Goal: Task Accomplishment & Management: Use online tool/utility

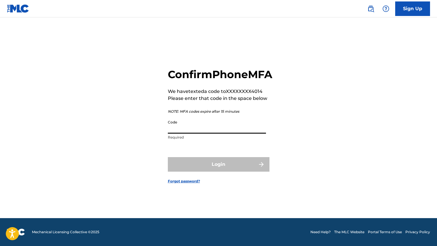
drag, startPoint x: 193, startPoint y: 135, endPoint x: 197, endPoint y: 137, distance: 4.8
click at [197, 134] on input "Code" at bounding box center [217, 125] width 98 height 17
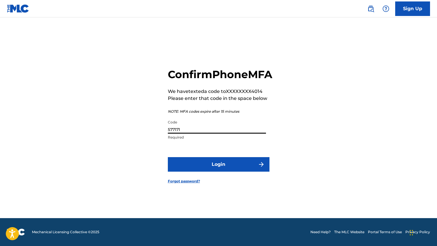
type input "577171"
click at [218, 171] on button "Login" at bounding box center [219, 164] width 102 height 15
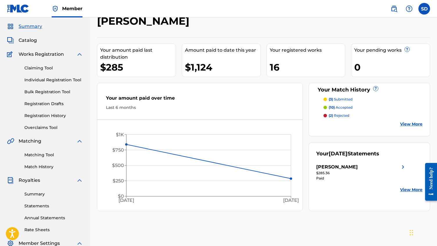
scroll to position [42, 0]
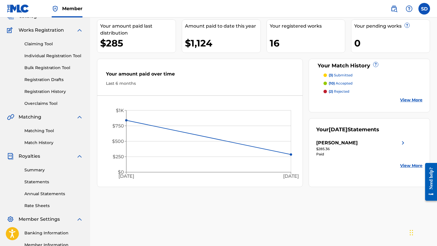
click at [342, 74] on p "(3) submitted" at bounding box center [341, 75] width 24 height 5
click at [340, 83] on p "(10) accepted" at bounding box center [341, 83] width 24 height 5
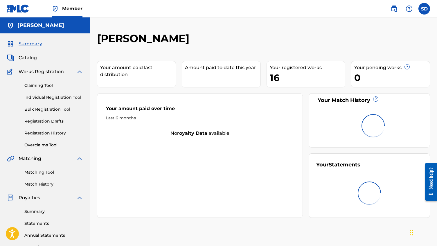
scroll to position [42, 0]
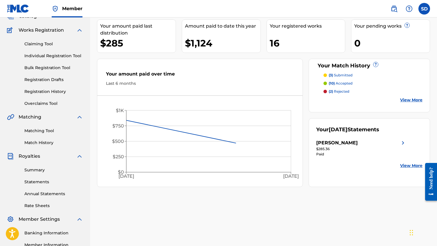
click at [343, 75] on p "(3) submitted" at bounding box center [341, 75] width 24 height 5
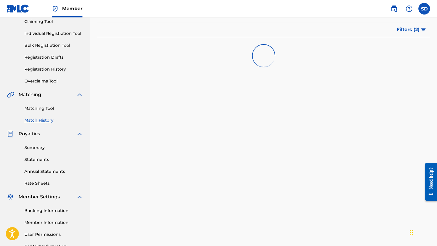
scroll to position [6, 0]
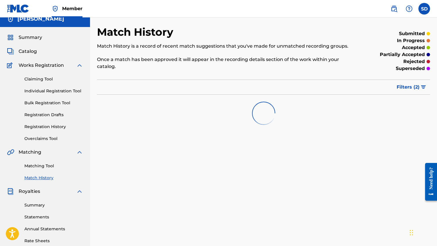
click at [426, 10] on label at bounding box center [425, 9] width 12 height 12
click at [424, 9] on input "SD [PERSON_NAME] [EMAIL_ADDRESS][DOMAIN_NAME] Notification Preferences Profile …" at bounding box center [424, 9] width 0 height 0
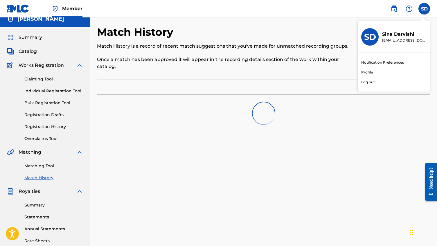
click at [197, 64] on p "Once a match has been approved it will appear in the recording details section …" at bounding box center [225, 63] width 257 height 14
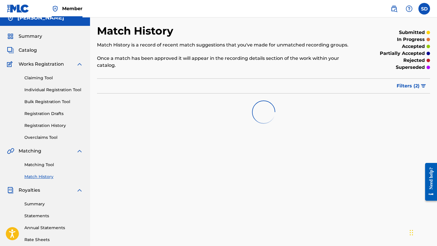
scroll to position [9, 0]
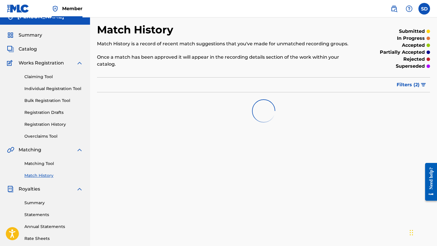
click at [49, 139] on link "Overclaims Tool" at bounding box center [53, 136] width 59 height 6
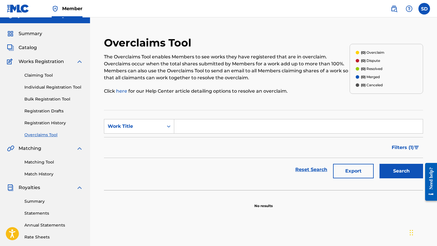
scroll to position [38, 0]
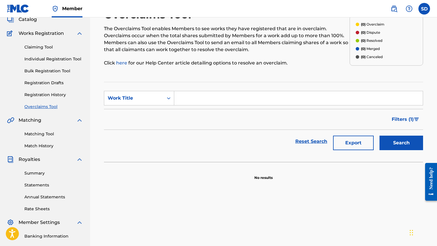
click at [399, 144] on button "Search" at bounding box center [402, 143] width 44 height 15
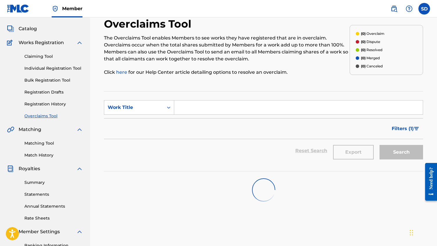
scroll to position [9, 0]
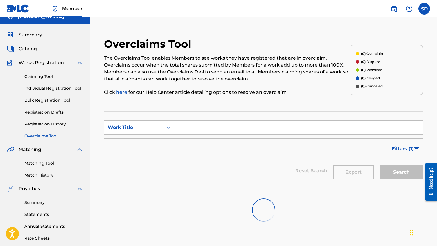
click at [35, 31] on span "Summary" at bounding box center [31, 34] width 24 height 7
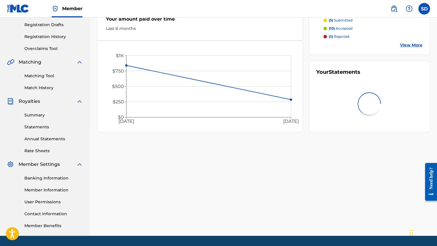
scroll to position [114, 0]
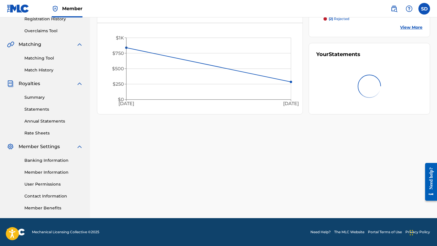
click at [35, 100] on link "Summary" at bounding box center [53, 97] width 59 height 6
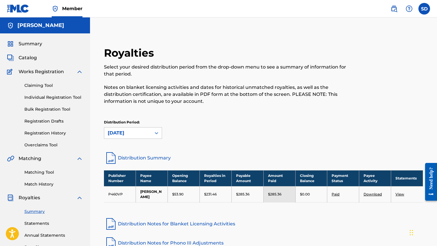
click at [338, 194] on link "Paid" at bounding box center [336, 194] width 8 height 4
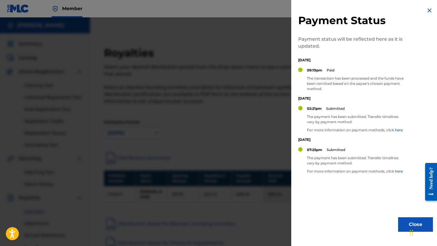
drag, startPoint x: 319, startPoint y: 65, endPoint x: 286, endPoint y: 90, distance: 41.7
click at [294, 85] on div "Payment Status Payment status will be reflected here as it is updated. [DATE] 0…" at bounding box center [365, 119] width 149 height 239
click at [256, 106] on div at bounding box center [218, 140] width 437 height 246
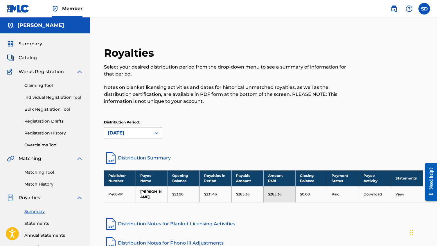
click at [59, 84] on link "Claiming Tool" at bounding box center [53, 85] width 59 height 6
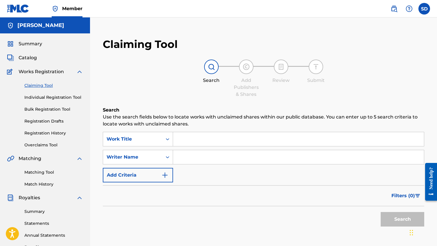
click at [187, 137] on input "Search Form" at bounding box center [298, 139] width 251 height 14
click at [178, 154] on input "Search Form" at bounding box center [298, 157] width 251 height 14
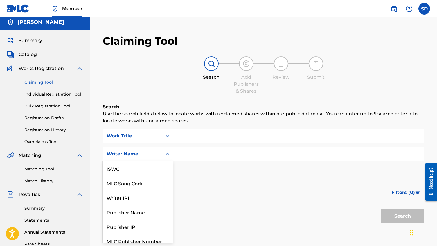
click at [164, 156] on div "Search Form" at bounding box center [167, 154] width 10 height 10
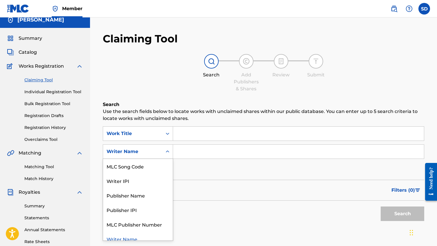
scroll to position [6, 0]
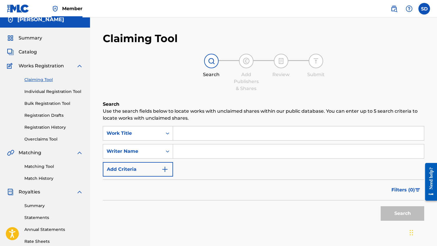
click at [192, 148] on input "Search Form" at bounding box center [298, 151] width 251 height 14
type input "[PERSON_NAME]"
click at [155, 175] on button "Add Criteria" at bounding box center [138, 169] width 70 height 15
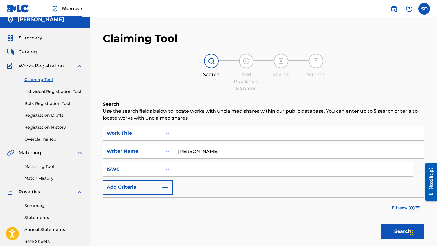
click at [194, 169] on input "Search Form" at bounding box center [293, 169] width 240 height 14
click at [167, 169] on div "ISWC" at bounding box center [138, 169] width 70 height 15
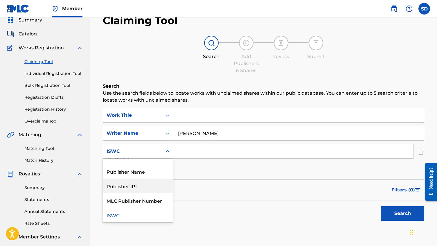
scroll to position [0, 0]
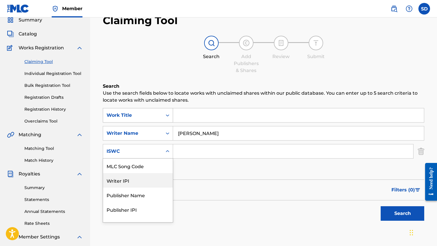
click at [164, 109] on div "Search Form" at bounding box center [167, 115] width 10 height 14
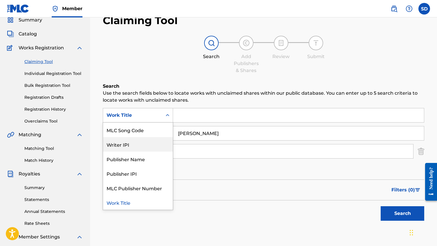
drag, startPoint x: 199, startPoint y: 160, endPoint x: 234, endPoint y: 182, distance: 41.9
click at [202, 163] on div "SearchWithCriteria4699bcc1-a254-48cd-966b-bb4d4297dea9 Writer IPI, 2 of 6. 6 re…" at bounding box center [264, 142] width 322 height 69
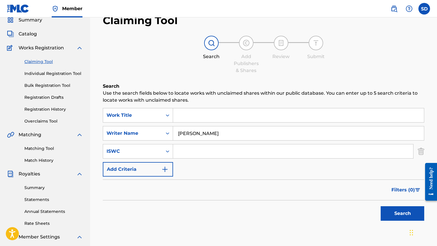
scroll to position [23, 0]
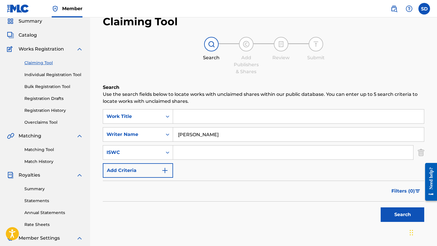
click at [383, 210] on button "Search" at bounding box center [403, 214] width 44 height 15
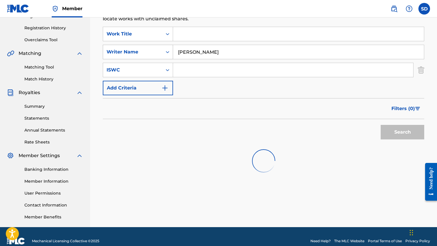
scroll to position [0, 0]
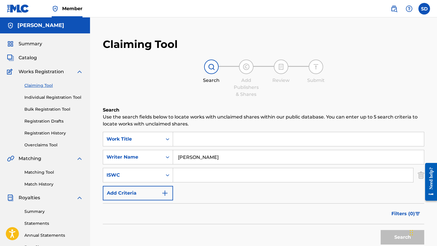
click at [34, 56] on span "Catalog" at bounding box center [28, 57] width 18 height 7
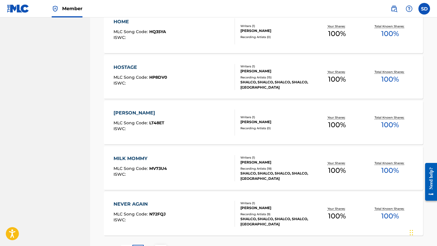
scroll to position [433, 0]
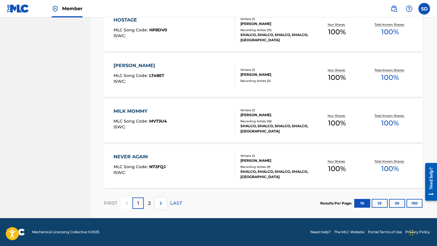
click at [149, 202] on p "2" at bounding box center [149, 203] width 3 height 7
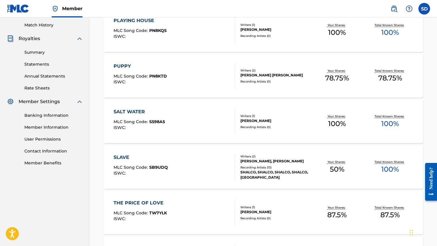
scroll to position [116, 0]
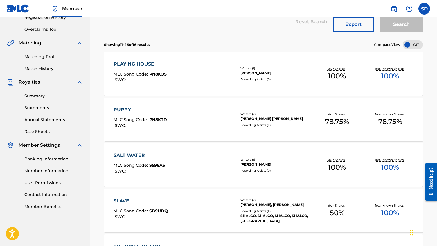
click at [186, 78] on div "PLAYING HOUSE MLC Song Code : PN8KQS ISWC :" at bounding box center [174, 74] width 121 height 26
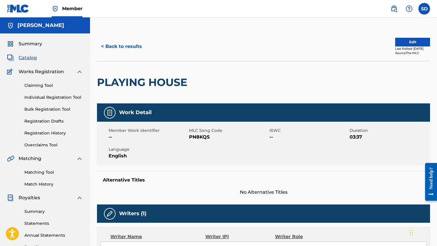
click at [42, 85] on link "Claiming Tool" at bounding box center [53, 85] width 59 height 6
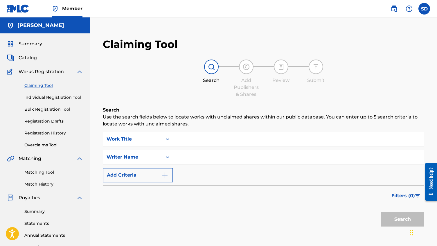
click at [50, 172] on link "Matching Tool" at bounding box center [53, 172] width 59 height 6
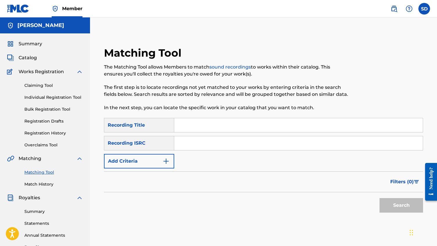
click at [200, 126] on input "Search Form" at bounding box center [298, 125] width 249 height 14
type input "playing house"
click at [153, 146] on div "Recording ISRC" at bounding box center [139, 143] width 70 height 15
click at [160, 159] on button "Add Criteria" at bounding box center [139, 161] width 70 height 15
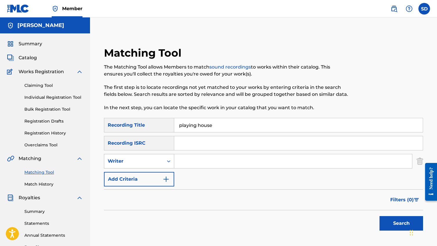
drag, startPoint x: 156, startPoint y: 159, endPoint x: 168, endPoint y: 160, distance: 11.9
click at [156, 159] on div "Writer" at bounding box center [134, 161] width 52 height 7
drag, startPoint x: 207, startPoint y: 159, endPoint x: 211, endPoint y: 160, distance: 3.7
click at [210, 160] on input "Search Form" at bounding box center [293, 161] width 238 height 14
type input "i"
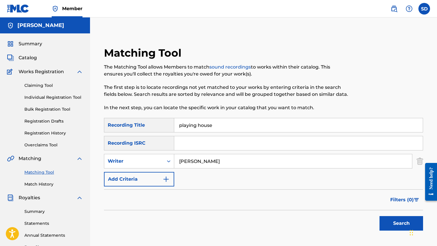
type input "[PERSON_NAME]"
click at [401, 223] on button "Search" at bounding box center [402, 223] width 44 height 15
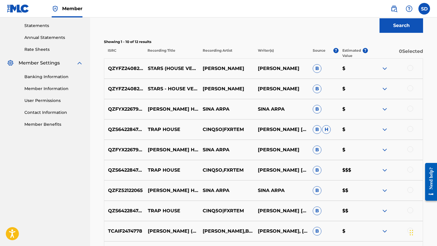
scroll to position [285, 0]
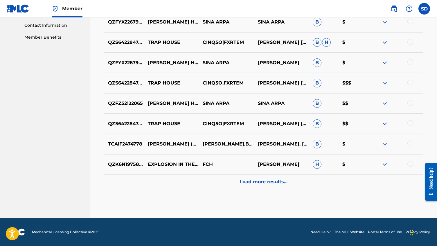
click at [263, 180] on p "Load more results..." at bounding box center [264, 181] width 48 height 7
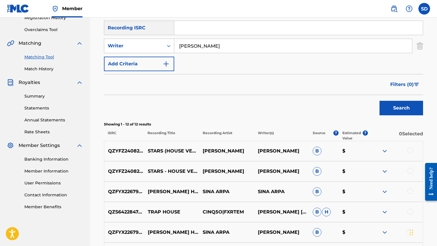
scroll to position [0, 0]
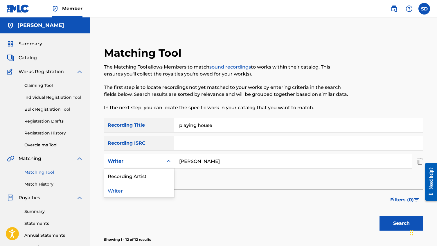
click at [144, 160] on div "Writer" at bounding box center [134, 161] width 52 height 7
click at [159, 178] on div "Recording Artist" at bounding box center [139, 175] width 70 height 15
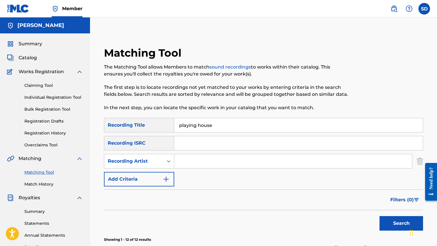
click at [219, 158] on input "Search Form" at bounding box center [293, 161] width 238 height 14
type input "shalco"
click at [401, 223] on button "Search" at bounding box center [402, 223] width 44 height 15
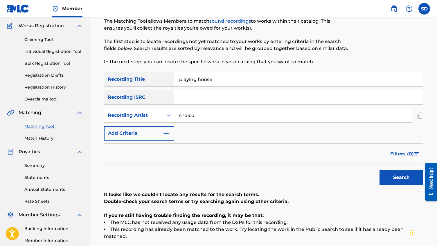
scroll to position [94, 0]
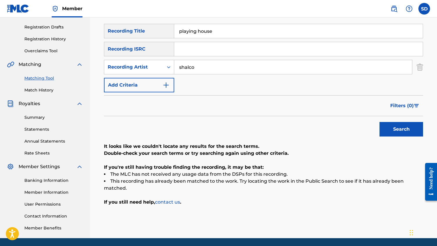
drag, startPoint x: 217, startPoint y: 33, endPoint x: 118, endPoint y: 30, distance: 98.8
click at [118, 30] on div "SearchWithCriteriad800c0ee-b383-4498-b48f-334e3cc79d24 Recording Title playing …" at bounding box center [263, 31] width 319 height 15
click at [401, 129] on button "Search" at bounding box center [402, 129] width 44 height 15
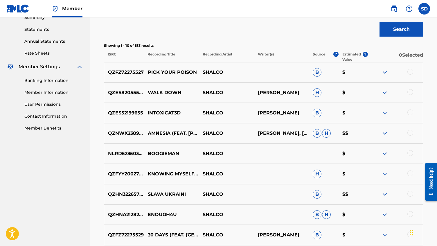
scroll to position [237, 0]
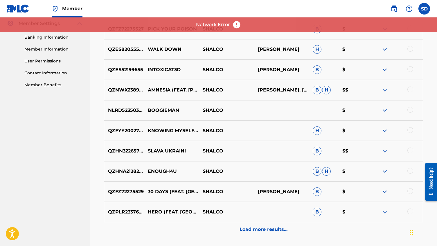
click at [281, 227] on p "Load more results..." at bounding box center [264, 229] width 48 height 7
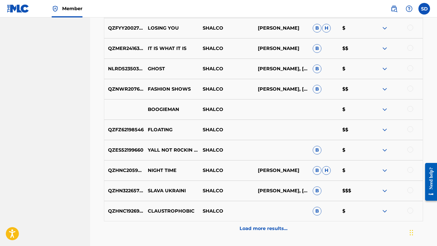
scroll to position [458, 0]
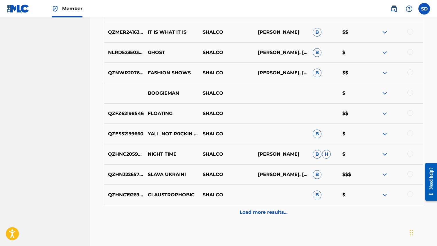
click at [385, 173] on img at bounding box center [384, 174] width 7 height 7
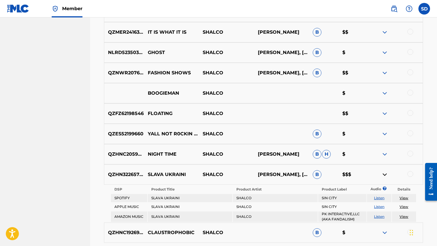
click at [385, 173] on img at bounding box center [384, 174] width 7 height 7
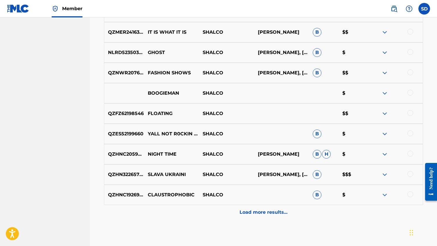
click at [290, 215] on div "Load more results..." at bounding box center [263, 212] width 319 height 15
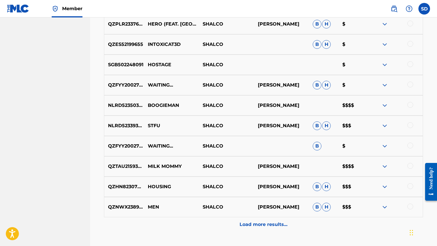
scroll to position [667, 0]
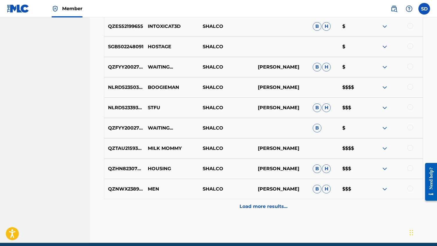
click at [410, 146] on div at bounding box center [411, 148] width 6 height 6
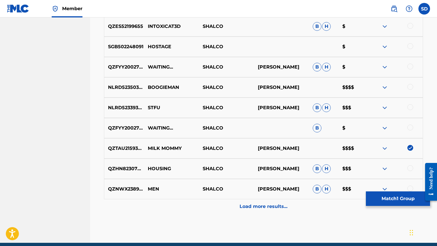
click at [279, 204] on p "Load more results..." at bounding box center [264, 206] width 48 height 7
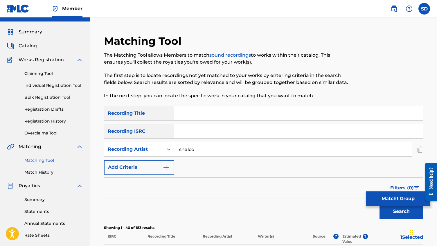
scroll to position [110, 0]
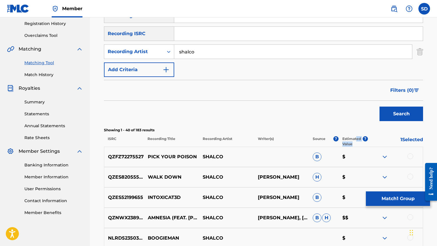
drag, startPoint x: 357, startPoint y: 139, endPoint x: 368, endPoint y: 142, distance: 12.1
click at [359, 141] on p "Estimated Value" at bounding box center [352, 141] width 20 height 10
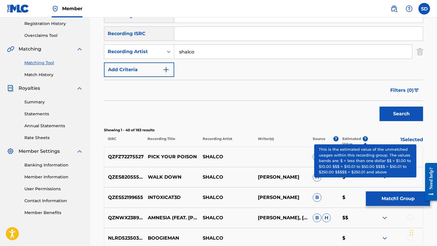
click at [367, 140] on span "?" at bounding box center [365, 138] width 5 height 5
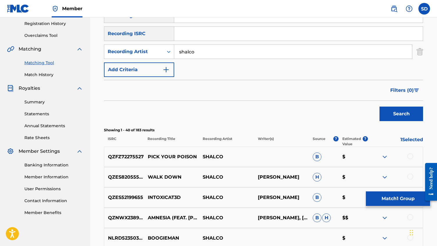
click at [385, 155] on img at bounding box center [384, 156] width 7 height 7
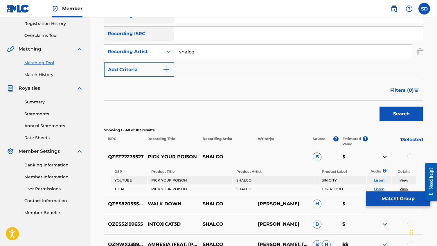
click at [385, 155] on img at bounding box center [384, 156] width 7 height 7
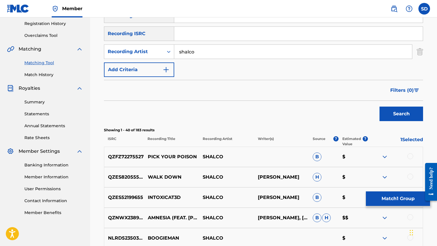
click at [344, 160] on p "$" at bounding box center [352, 156] width 29 height 7
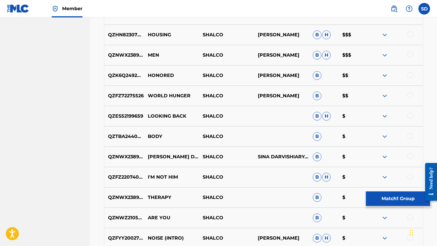
scroll to position [895, 0]
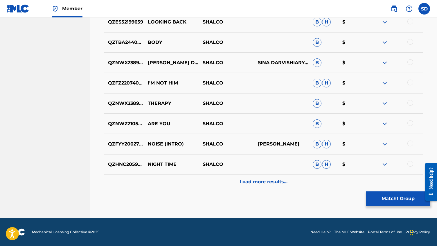
click at [293, 189] on div "Load more results..." at bounding box center [263, 182] width 319 height 15
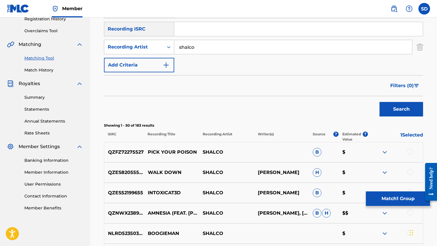
scroll to position [58, 0]
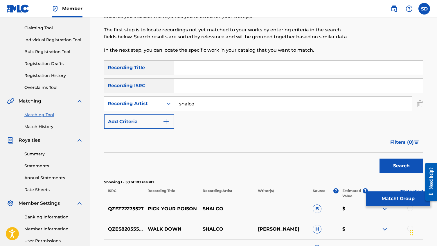
click at [215, 67] on input "Search Form" at bounding box center [298, 68] width 249 height 14
click at [401, 166] on button "Search" at bounding box center [402, 166] width 44 height 15
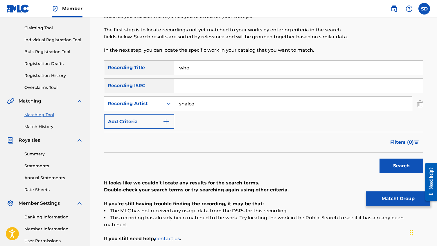
click at [214, 69] on input "who" at bounding box center [298, 68] width 249 height 14
click at [401, 166] on button "Search" at bounding box center [402, 166] width 44 height 15
click at [214, 69] on input "puppy" at bounding box center [298, 68] width 249 height 14
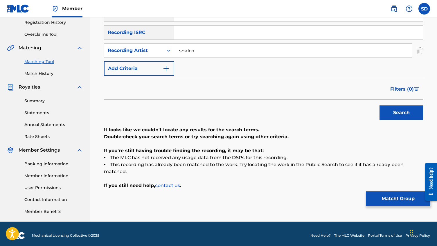
scroll to position [3, 0]
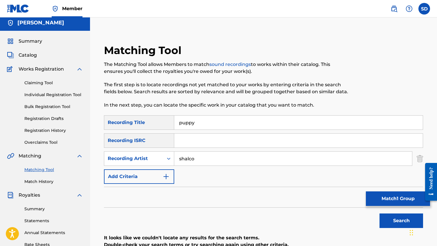
click at [199, 122] on input "puppy" at bounding box center [298, 123] width 249 height 14
type input "who doesn't"
click at [401, 221] on button "Search" at bounding box center [402, 221] width 44 height 15
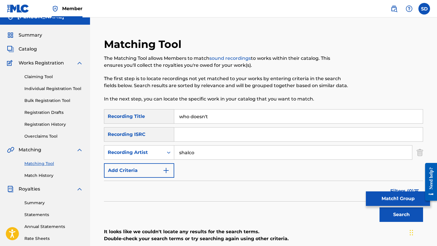
scroll to position [10, 0]
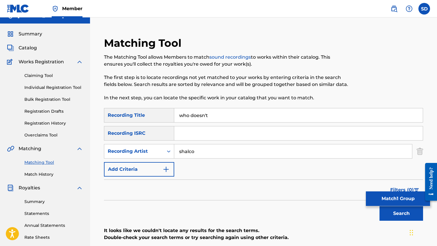
drag, startPoint x: 219, startPoint y: 73, endPoint x: 233, endPoint y: 70, distance: 14.3
click at [233, 70] on div "The Matching Tool allows Members to match sound recordings to works within thei…" at bounding box center [227, 78] width 246 height 48
click at [223, 69] on div "The Matching Tool allows Members to match sound recordings to works within thei…" at bounding box center [227, 78] width 246 height 48
click at [223, 70] on div "The Matching Tool allows Members to match sound recordings to works within thei…" at bounding box center [227, 78] width 246 height 48
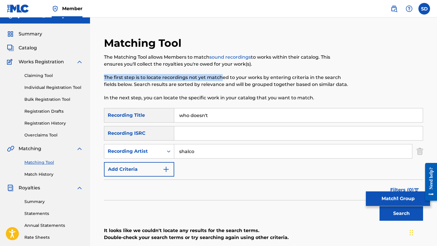
drag, startPoint x: 223, startPoint y: 71, endPoint x: 222, endPoint y: 75, distance: 3.8
click at [222, 75] on div "The Matching Tool allows Members to match sound recordings to works within thei…" at bounding box center [227, 78] width 246 height 48
click at [222, 75] on p "The first step is to locate recordings not yet matched to your works by enterin…" at bounding box center [227, 81] width 246 height 14
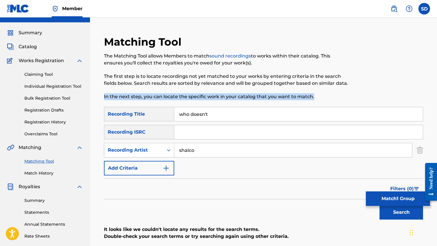
drag, startPoint x: 173, startPoint y: 100, endPoint x: 235, endPoint y: 93, distance: 62.6
click at [235, 93] on div "Matching Tool The Matching Tool allows Members to match sound recordings to wor…" at bounding box center [227, 70] width 246 height 71
click at [236, 93] on div "The Matching Tool allows Members to match sound recordings to works within thei…" at bounding box center [227, 77] width 246 height 48
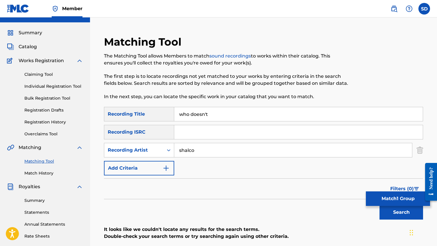
scroll to position [0, 0]
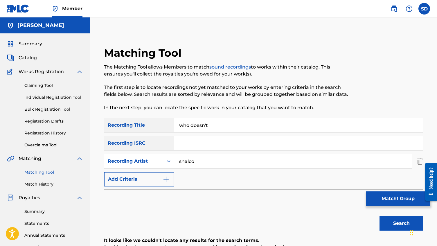
click at [31, 47] on div "Summary Catalog Works Registration Claiming Tool Individual Registration Tool B…" at bounding box center [45, 182] width 90 height 299
click at [32, 45] on span "Summary" at bounding box center [31, 43] width 24 height 7
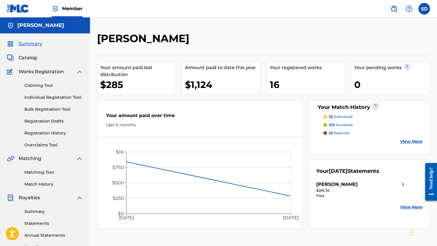
click at [345, 118] on p "(3) submitted" at bounding box center [341, 116] width 24 height 5
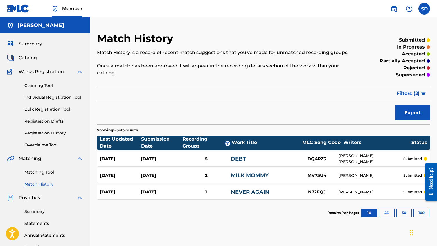
click at [311, 155] on div "[DATE] [DATE] 5 DEBT DQ4RZ3 [PERSON_NAME], [PERSON_NAME] submitted" at bounding box center [263, 159] width 333 height 15
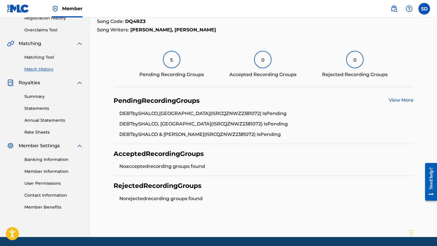
scroll to position [114, 0]
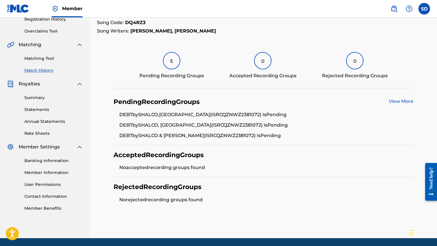
click at [405, 101] on link "View More" at bounding box center [401, 101] width 25 height 6
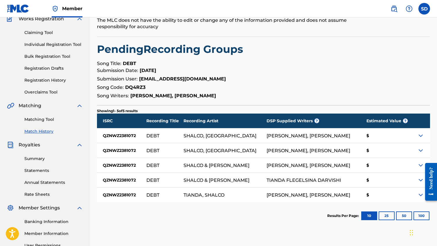
scroll to position [52, 0]
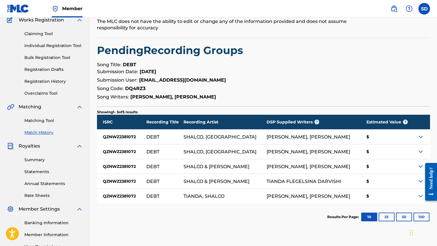
drag, startPoint x: 389, startPoint y: 131, endPoint x: 394, endPoint y: 134, distance: 5.8
click at [390, 132] on div "$" at bounding box center [387, 137] width 52 height 15
click at [416, 138] on div at bounding box center [421, 137] width 17 height 15
click at [419, 138] on img at bounding box center [420, 136] width 7 height 7
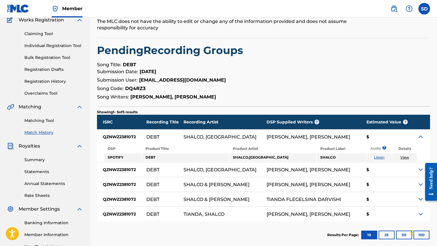
click at [419, 137] on img at bounding box center [420, 136] width 7 height 7
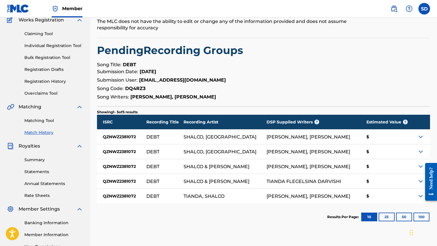
click at [424, 154] on img at bounding box center [420, 151] width 7 height 7
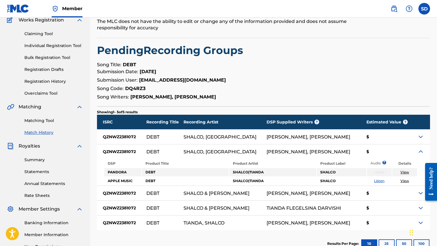
click at [422, 152] on img at bounding box center [420, 151] width 7 height 7
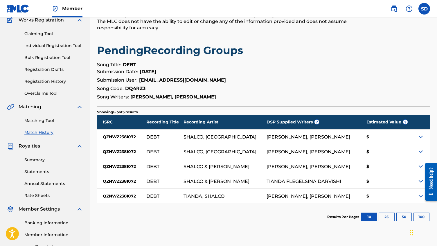
click at [420, 182] on img at bounding box center [420, 181] width 7 height 7
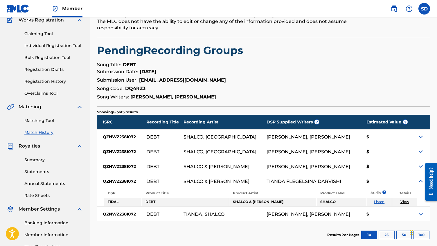
click at [420, 182] on img at bounding box center [420, 181] width 7 height 7
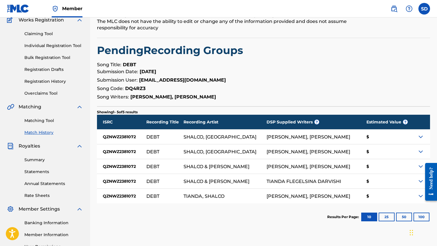
click at [383, 214] on button "25" at bounding box center [387, 217] width 16 height 9
click at [418, 196] on img at bounding box center [420, 196] width 7 height 7
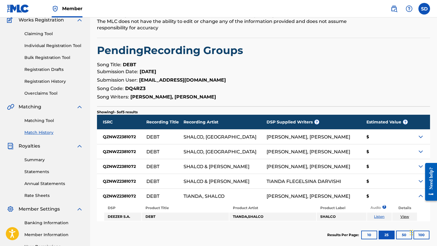
click at [419, 196] on img at bounding box center [420, 196] width 7 height 7
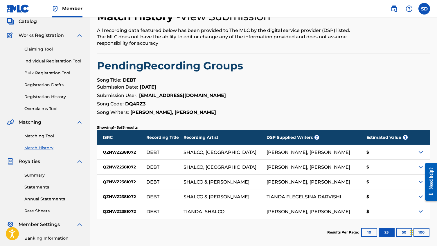
scroll to position [25, 0]
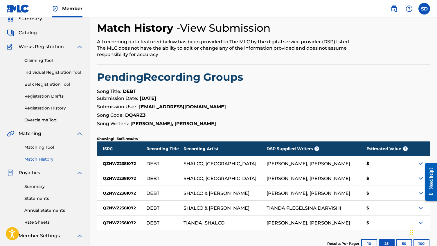
drag, startPoint x: 145, startPoint y: 98, endPoint x: 173, endPoint y: 98, distance: 28.5
click at [173, 98] on p "Submission Date: [DATE]" at bounding box center [263, 98] width 333 height 7
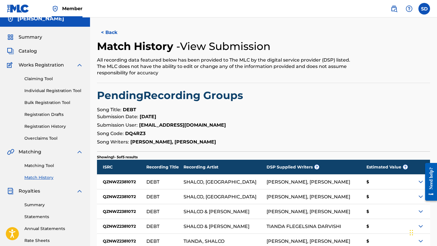
click at [108, 37] on button "< Back" at bounding box center [114, 32] width 35 height 15
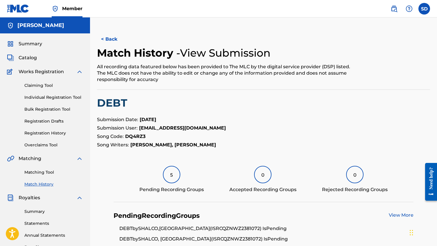
click at [118, 42] on button "< Back" at bounding box center [114, 39] width 35 height 15
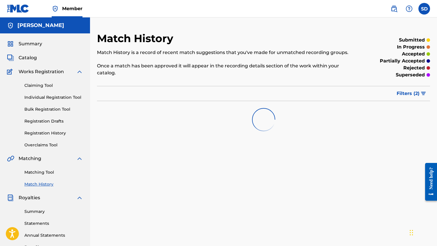
click at [407, 40] on p "submitted" at bounding box center [412, 40] width 26 height 7
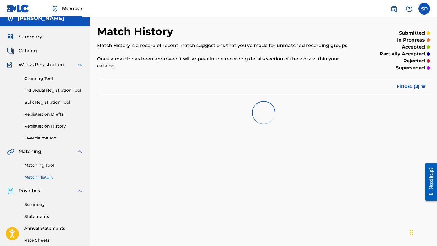
scroll to position [28, 0]
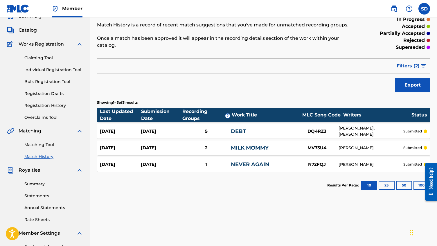
click at [264, 130] on div "DEBT" at bounding box center [263, 132] width 64 height 8
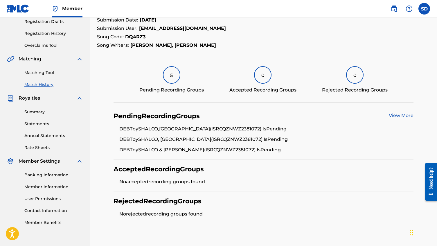
scroll to position [133, 0]
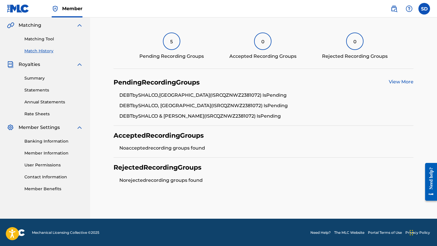
click at [408, 79] on div "View More" at bounding box center [401, 82] width 25 height 8
click at [407, 81] on link "View More" at bounding box center [401, 82] width 25 height 6
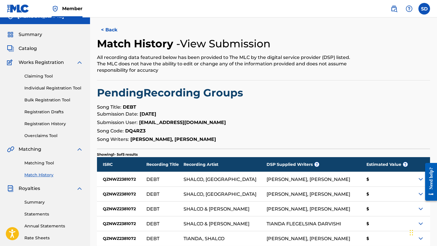
scroll to position [72, 0]
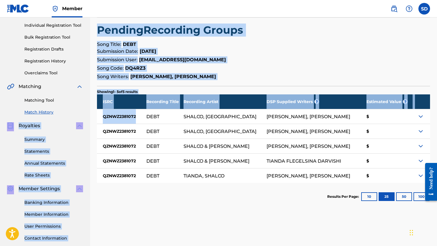
drag, startPoint x: 145, startPoint y: 114, endPoint x: 89, endPoint y: 119, distance: 56.2
click at [89, 119] on main "[PERSON_NAME] Summary Catalog Works Registration Claiming Tool Individual Regis…" at bounding box center [218, 102] width 437 height 315
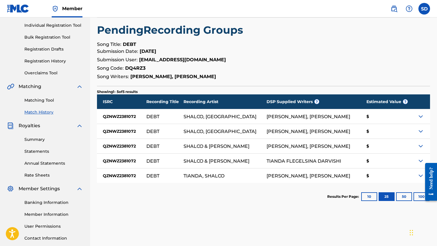
click at [127, 117] on div "QZNWZ2381072" at bounding box center [121, 116] width 49 height 15
drag, startPoint x: 128, startPoint y: 114, endPoint x: 103, endPoint y: 114, distance: 25.9
click at [103, 114] on div "QZNWZ2381072" at bounding box center [121, 116] width 49 height 15
copy div "QZNWZ2381072"
click at [37, 106] on div "Matching Tool Match History" at bounding box center [45, 102] width 76 height 25
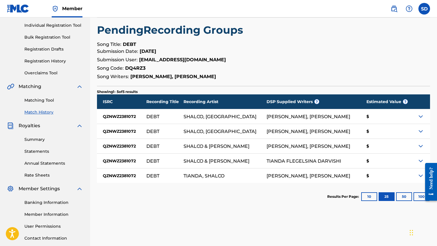
click at [39, 101] on link "Matching Tool" at bounding box center [53, 100] width 59 height 6
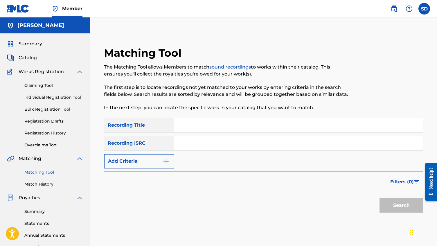
click at [199, 144] on input "Search Form" at bounding box center [298, 143] width 249 height 14
paste input "QZNWZ2381072"
type input "QZNWZ2381072"
click at [201, 123] on input "Search Form" at bounding box center [298, 125] width 249 height 14
type input "debt"
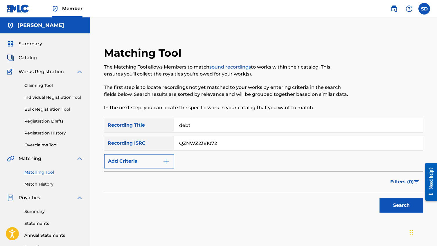
click at [401, 205] on button "Search" at bounding box center [402, 205] width 44 height 15
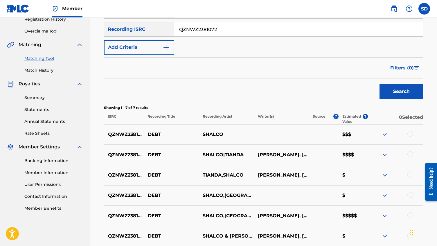
scroll to position [175, 0]
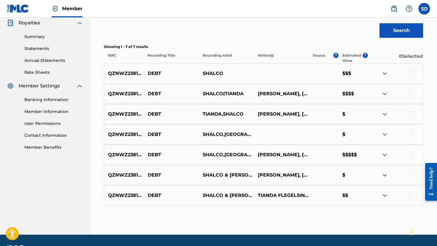
click at [410, 153] on div at bounding box center [411, 154] width 6 height 6
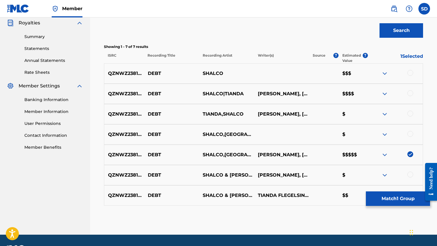
click at [411, 92] on div at bounding box center [411, 93] width 6 height 6
click at [410, 72] on div at bounding box center [411, 73] width 6 height 6
click at [385, 199] on button "Match 3 Groups" at bounding box center [398, 198] width 64 height 15
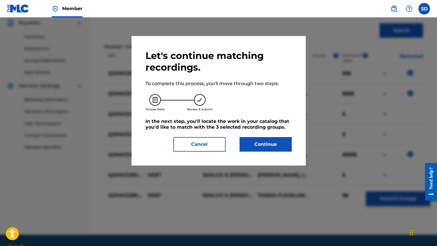
click at [243, 144] on button "Continue" at bounding box center [266, 144] width 52 height 15
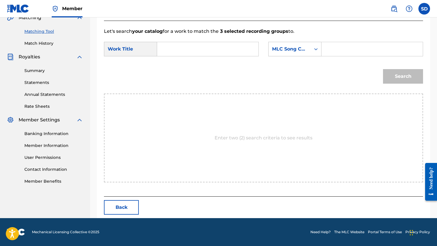
click at [207, 47] on input "Search Form" at bounding box center [208, 49] width 92 height 14
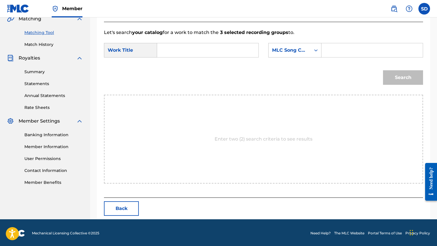
scroll to position [137, 0]
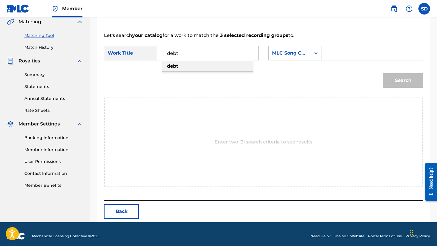
type input "debt"
drag, startPoint x: 193, startPoint y: 66, endPoint x: 224, endPoint y: 67, distance: 31.4
click at [193, 66] on div "debt" at bounding box center [207, 66] width 91 height 10
click at [399, 78] on div "Search" at bounding box center [401, 78] width 43 height 23
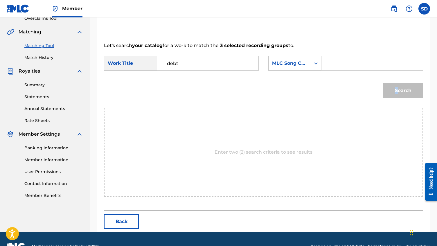
scroll to position [105, 0]
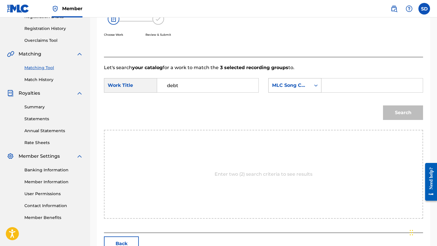
click at [288, 84] on div "MLC Song Code" at bounding box center [289, 85] width 35 height 7
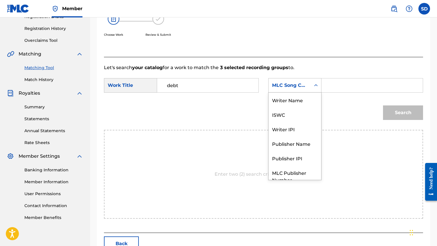
scroll to position [21, 0]
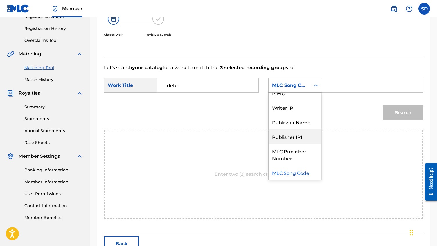
click at [289, 129] on div "Writer Name ISWC Writer IPI Publisher Name Publisher IPI MLC Publisher Number M…" at bounding box center [295, 136] width 53 height 87
drag, startPoint x: 299, startPoint y: 124, endPoint x: 320, endPoint y: 97, distance: 34.5
click at [300, 124] on div "Publisher Name" at bounding box center [295, 122] width 53 height 15
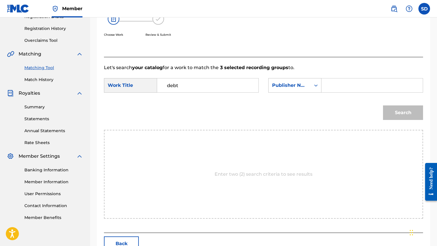
drag, startPoint x: 330, startPoint y: 73, endPoint x: 332, endPoint y: 77, distance: 4.2
click at [331, 74] on form "SearchWithCriteria4699bcc1-a254-48cd-966b-bb4d4297dea9 Work Title debt SearchWi…" at bounding box center [263, 100] width 319 height 59
click at [334, 83] on input "Search Form" at bounding box center [373, 85] width 92 height 14
type input "sina"
click at [403, 113] on button "Search" at bounding box center [403, 112] width 40 height 15
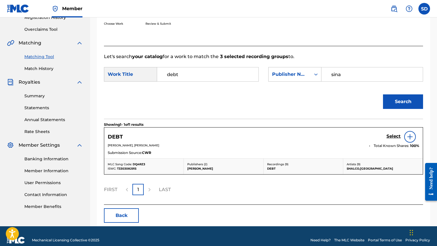
scroll to position [124, 0]
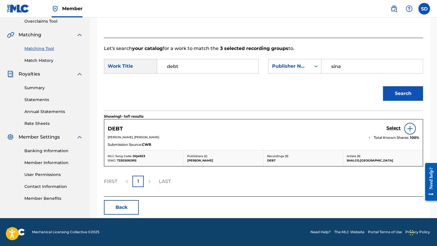
click at [416, 128] on div at bounding box center [410, 129] width 12 height 12
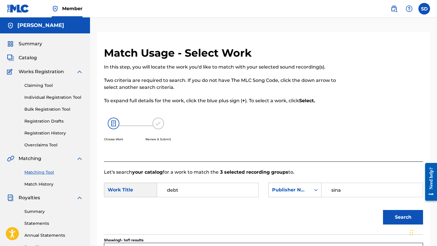
scroll to position [46, 0]
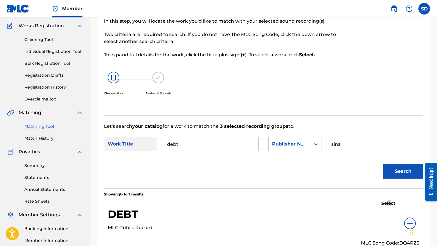
click at [389, 203] on h5 "Select" at bounding box center [388, 204] width 14 height 6
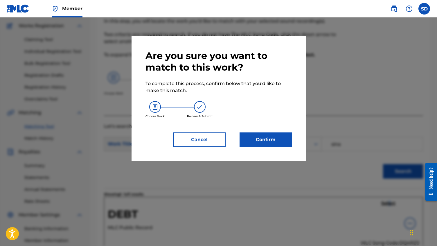
click at [259, 139] on button "Confirm" at bounding box center [266, 139] width 52 height 15
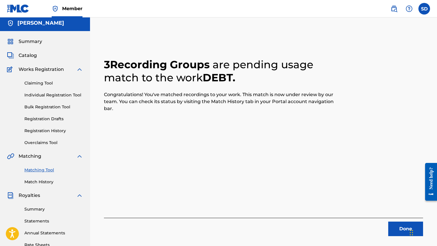
scroll to position [3, 0]
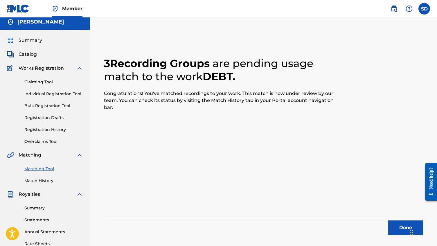
click at [403, 219] on div "Done" at bounding box center [263, 226] width 319 height 18
click at [405, 227] on button "Done" at bounding box center [405, 227] width 35 height 15
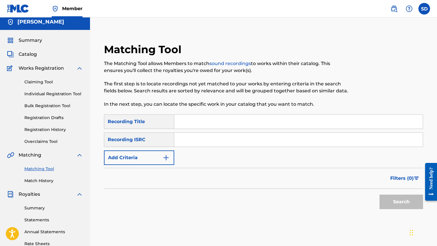
scroll to position [0, 0]
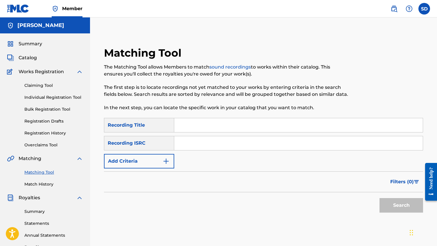
click at [33, 61] on div "Summary Catalog Works Registration Claiming Tool Individual Registration Tool B…" at bounding box center [45, 182] width 90 height 299
click at [31, 41] on span "Summary" at bounding box center [31, 43] width 24 height 7
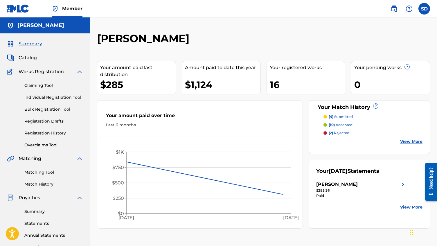
click at [340, 118] on p "(4) submitted" at bounding box center [341, 116] width 24 height 5
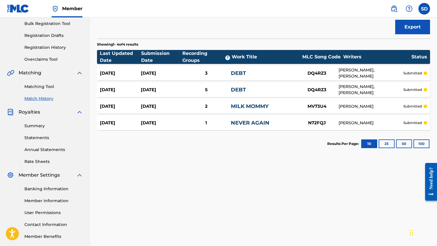
scroll to position [80, 0]
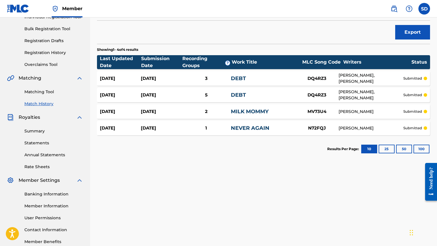
click at [394, 77] on div "[PERSON_NAME], [PERSON_NAME]" at bounding box center [371, 78] width 65 height 12
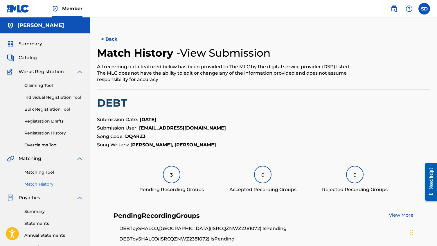
scroll to position [103, 0]
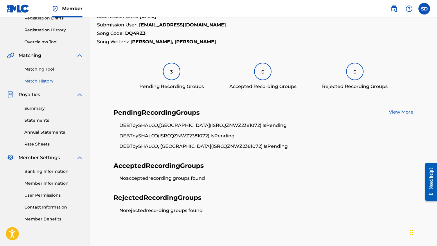
click at [403, 108] on div "Pending Recording Groups View More DEBT by [PERSON_NAME],TIANDA (ISRC QZNWZ2381…" at bounding box center [264, 129] width 300 height 53
click at [405, 110] on link "View More" at bounding box center [401, 112] width 25 height 6
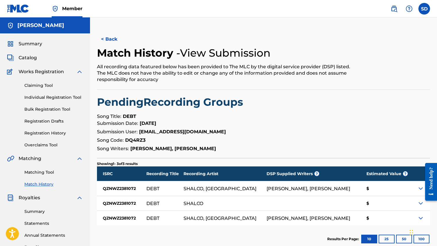
scroll to position [5, 0]
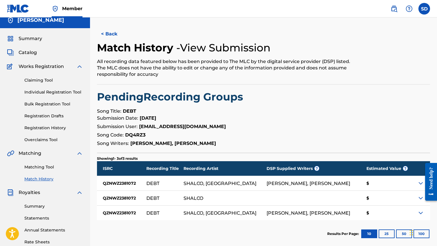
click at [417, 186] on div at bounding box center [421, 183] width 17 height 15
click at [421, 182] on img at bounding box center [420, 183] width 7 height 7
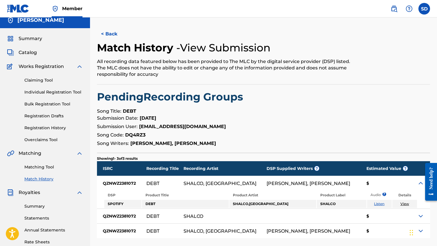
scroll to position [0, 0]
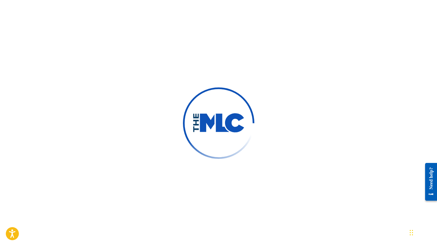
click at [327, 85] on div at bounding box center [218, 123] width 437 height 246
